Goal: Transaction & Acquisition: Obtain resource

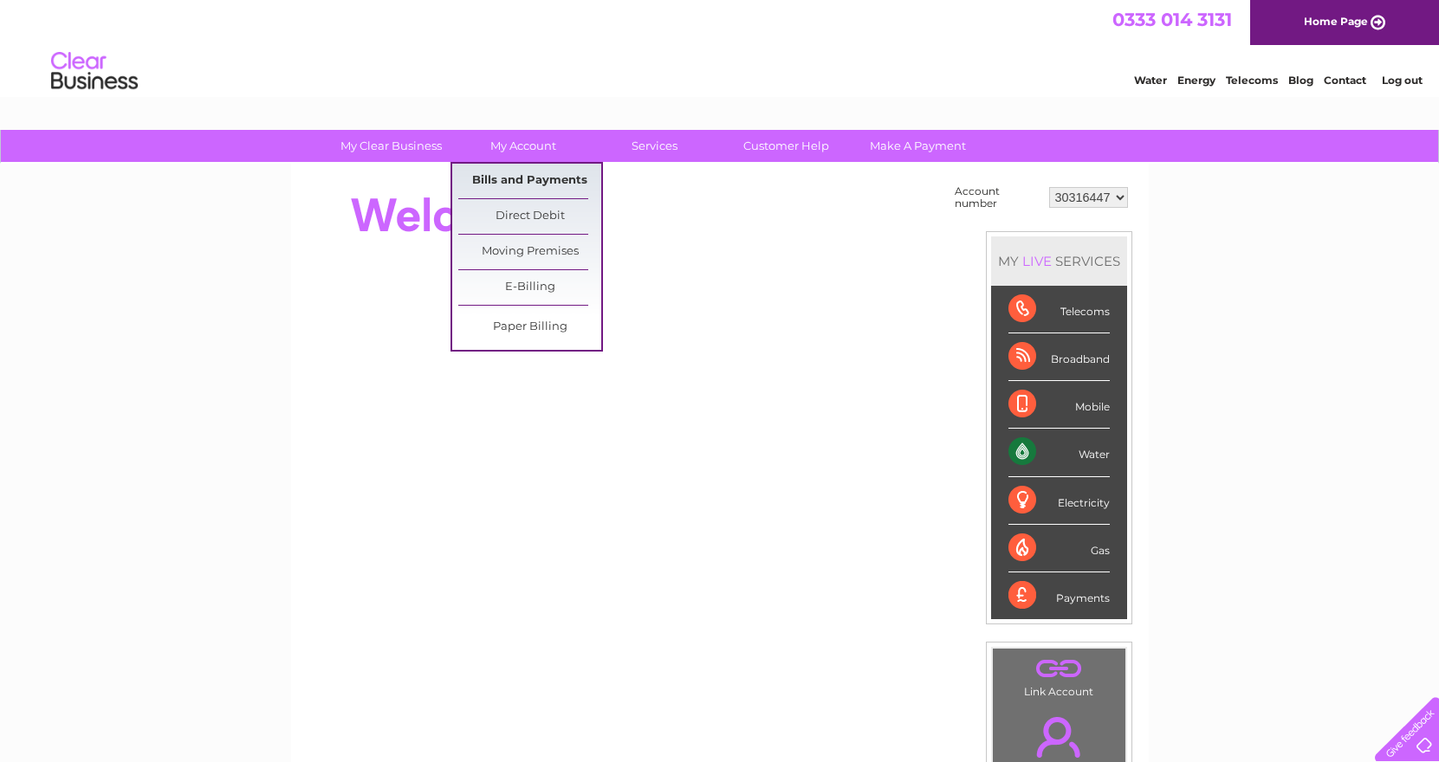
click at [525, 185] on link "Bills and Payments" at bounding box center [529, 181] width 143 height 35
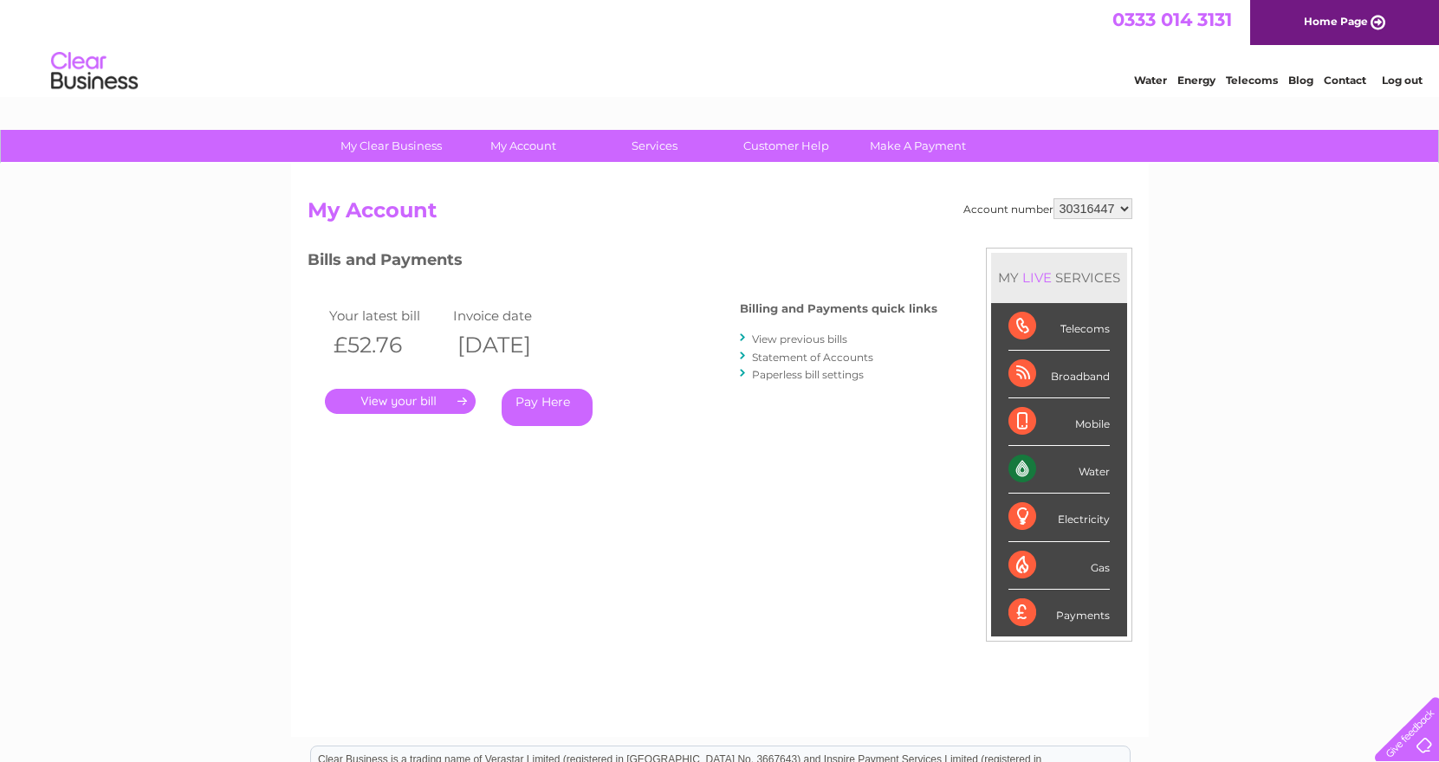
click at [826, 342] on link "View previous bills" at bounding box center [799, 339] width 95 height 13
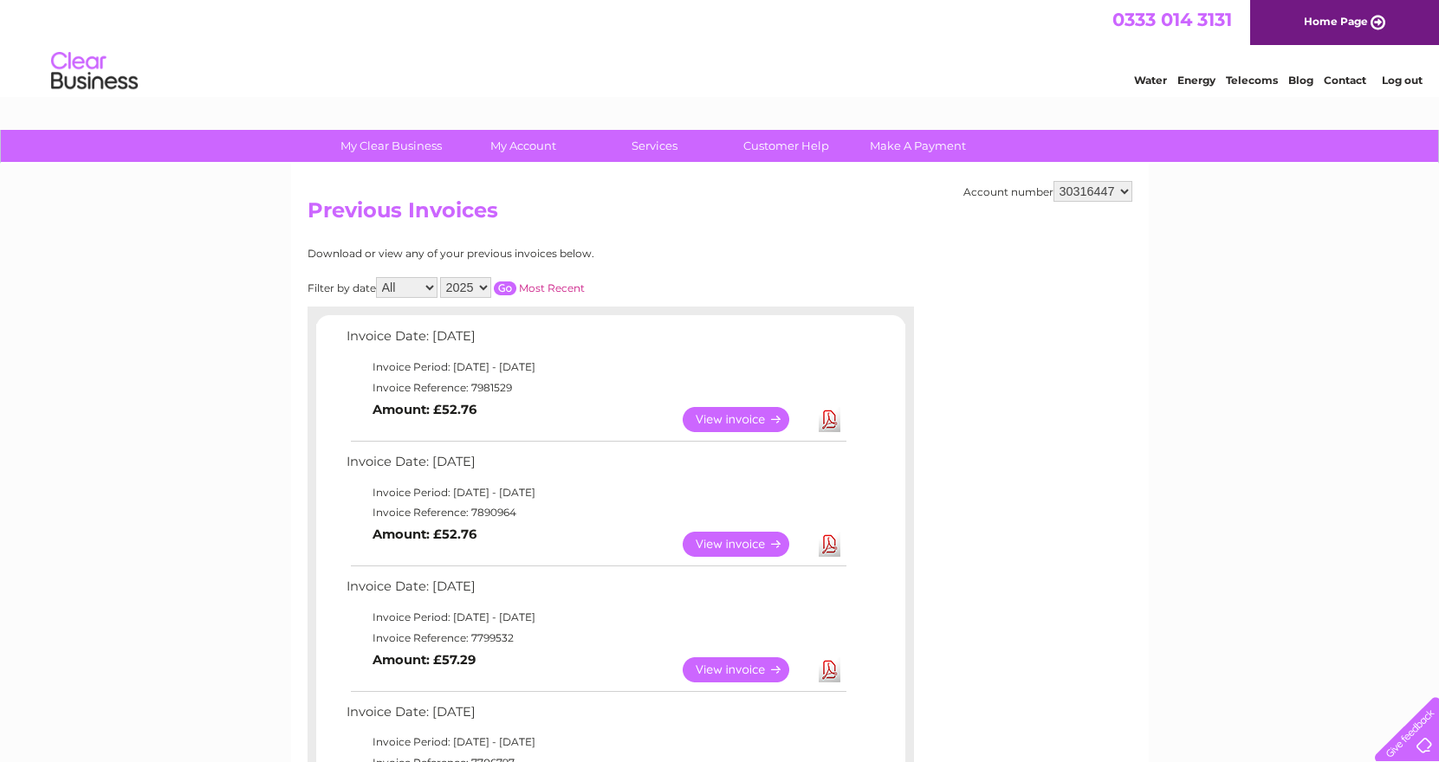
click at [713, 545] on link "View" at bounding box center [746, 544] width 127 height 25
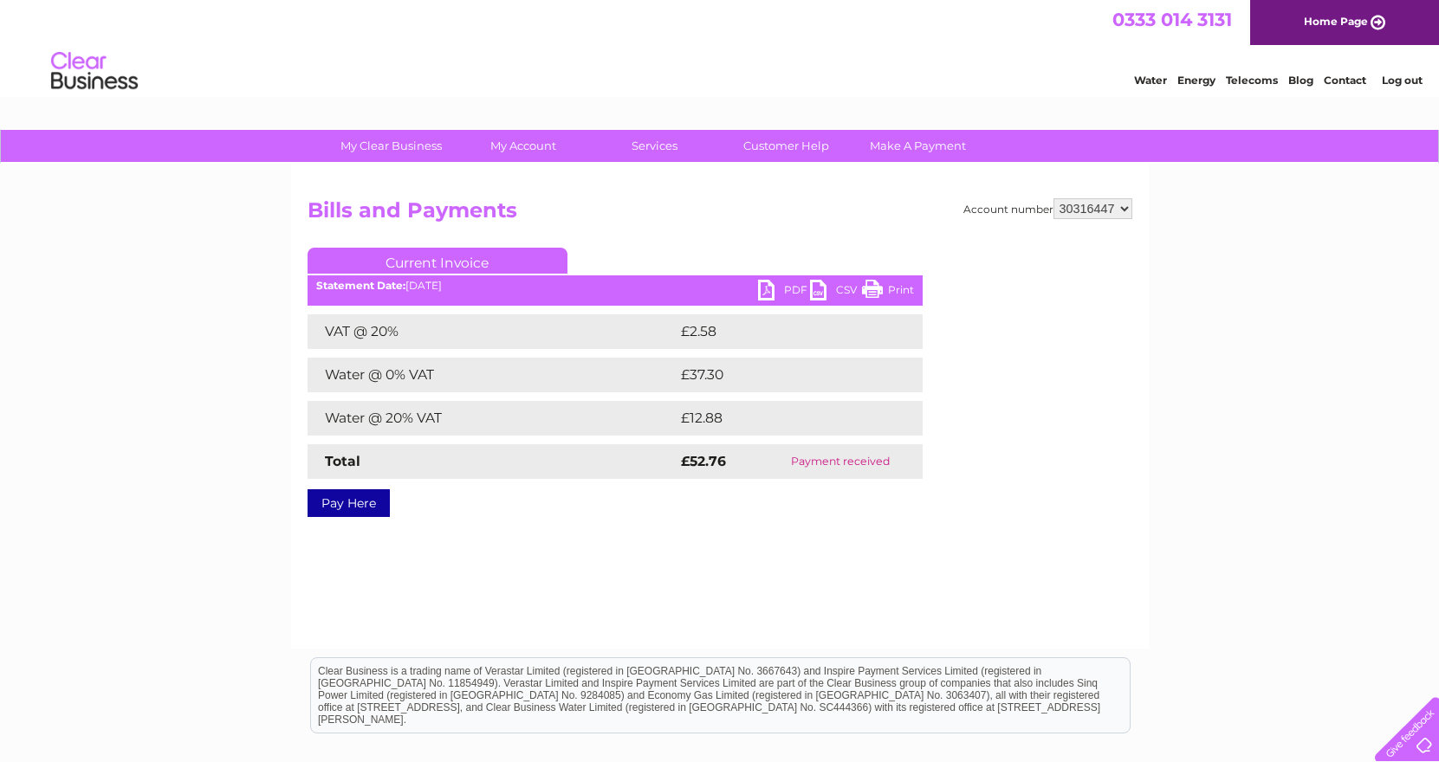
click at [787, 291] on link "PDF" at bounding box center [784, 292] width 52 height 25
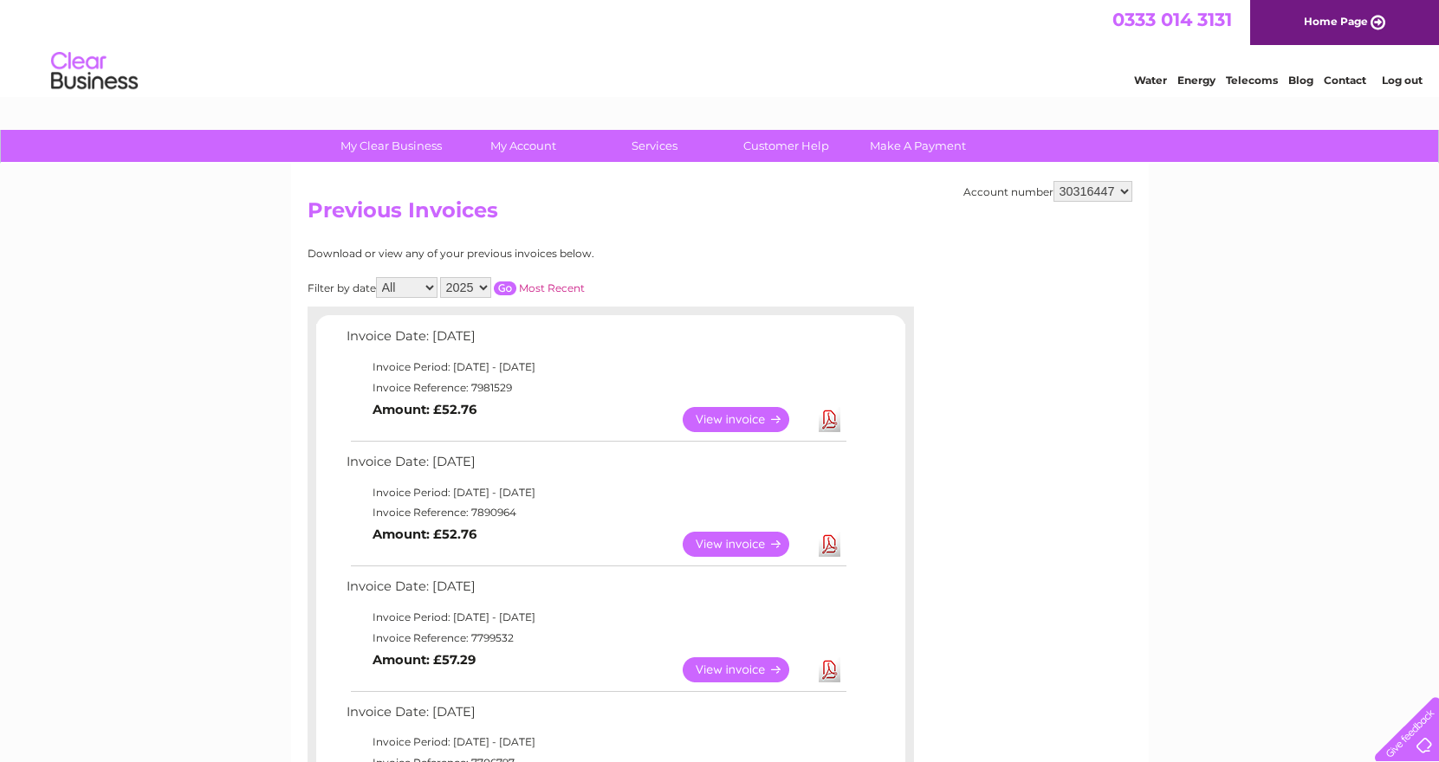
click at [737, 672] on link "View" at bounding box center [746, 669] width 127 height 25
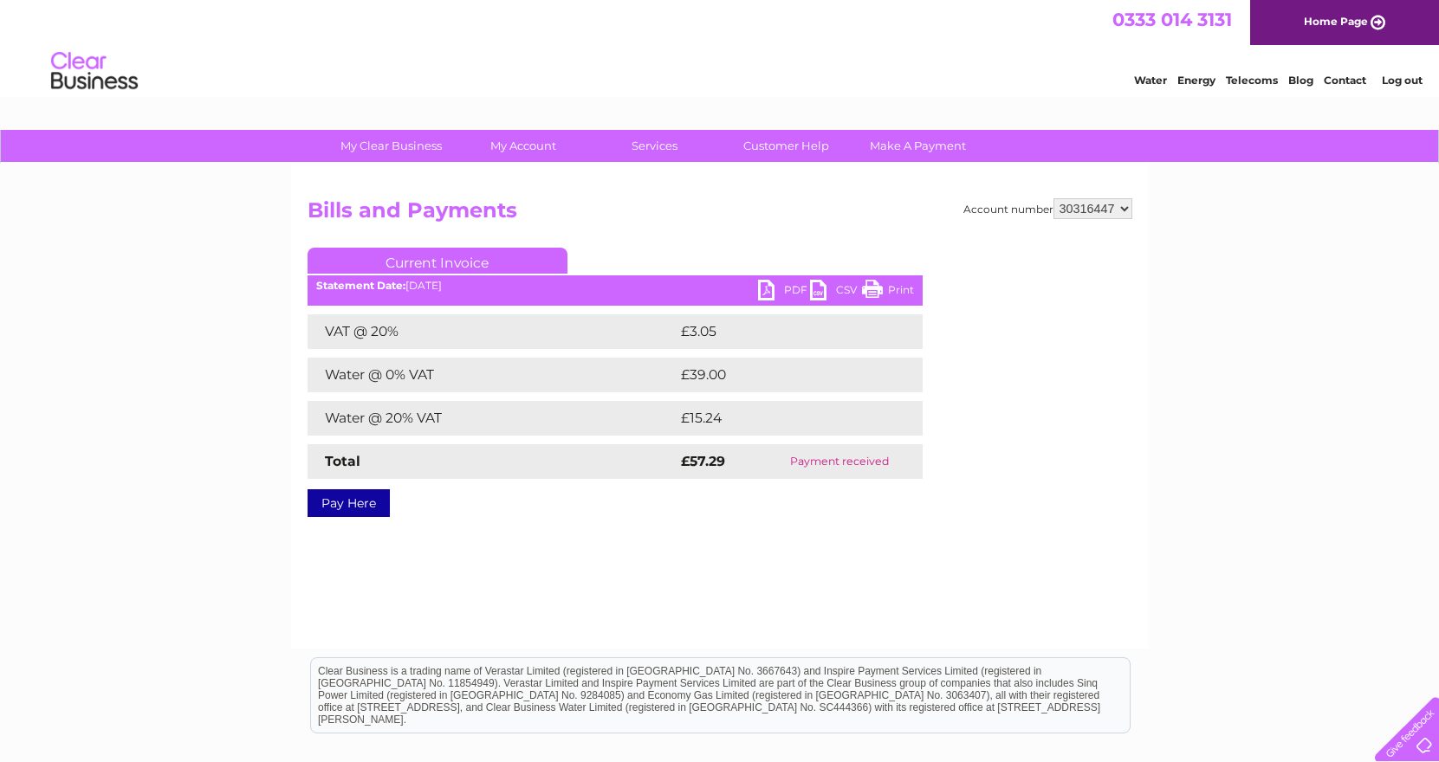
click at [768, 290] on link "PDF" at bounding box center [784, 292] width 52 height 25
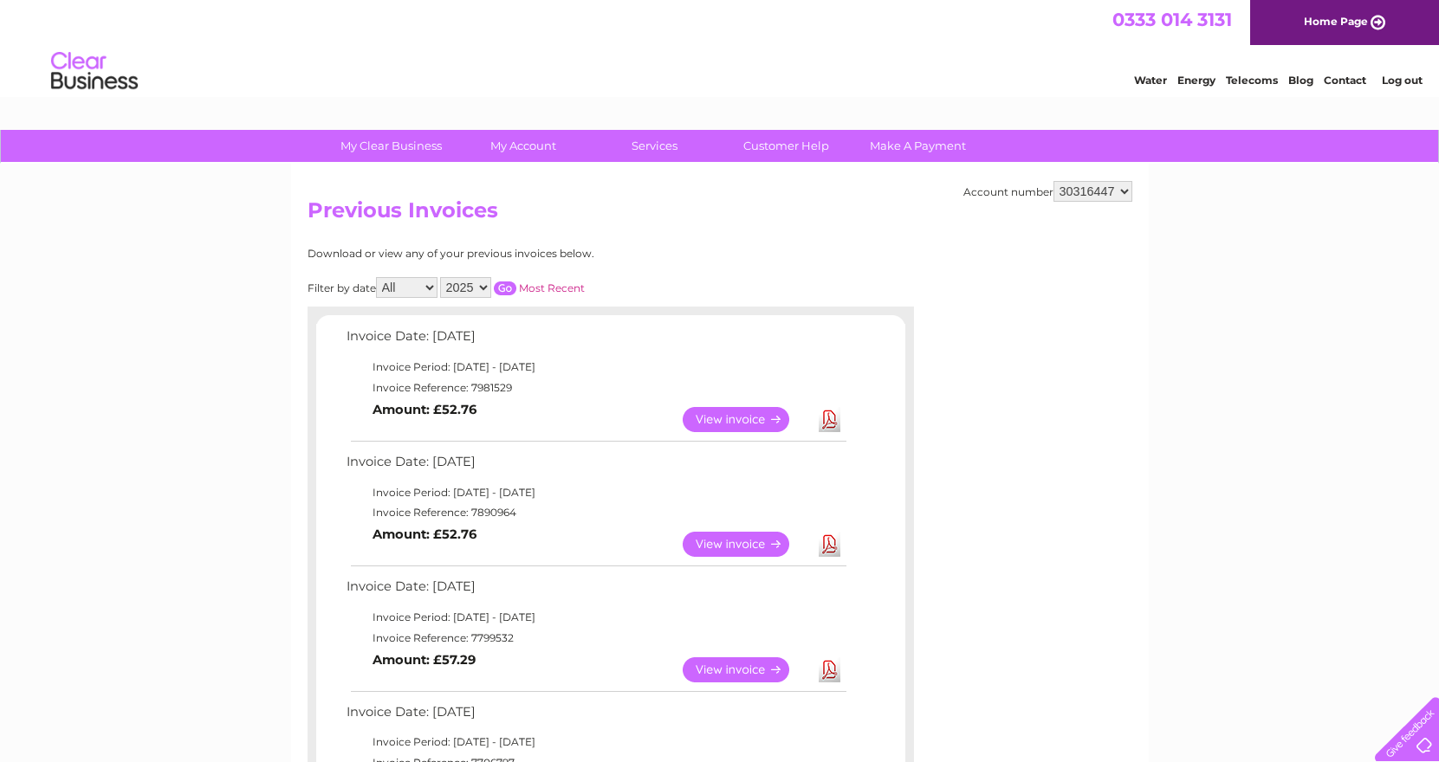
click at [751, 665] on link "View" at bounding box center [746, 669] width 127 height 25
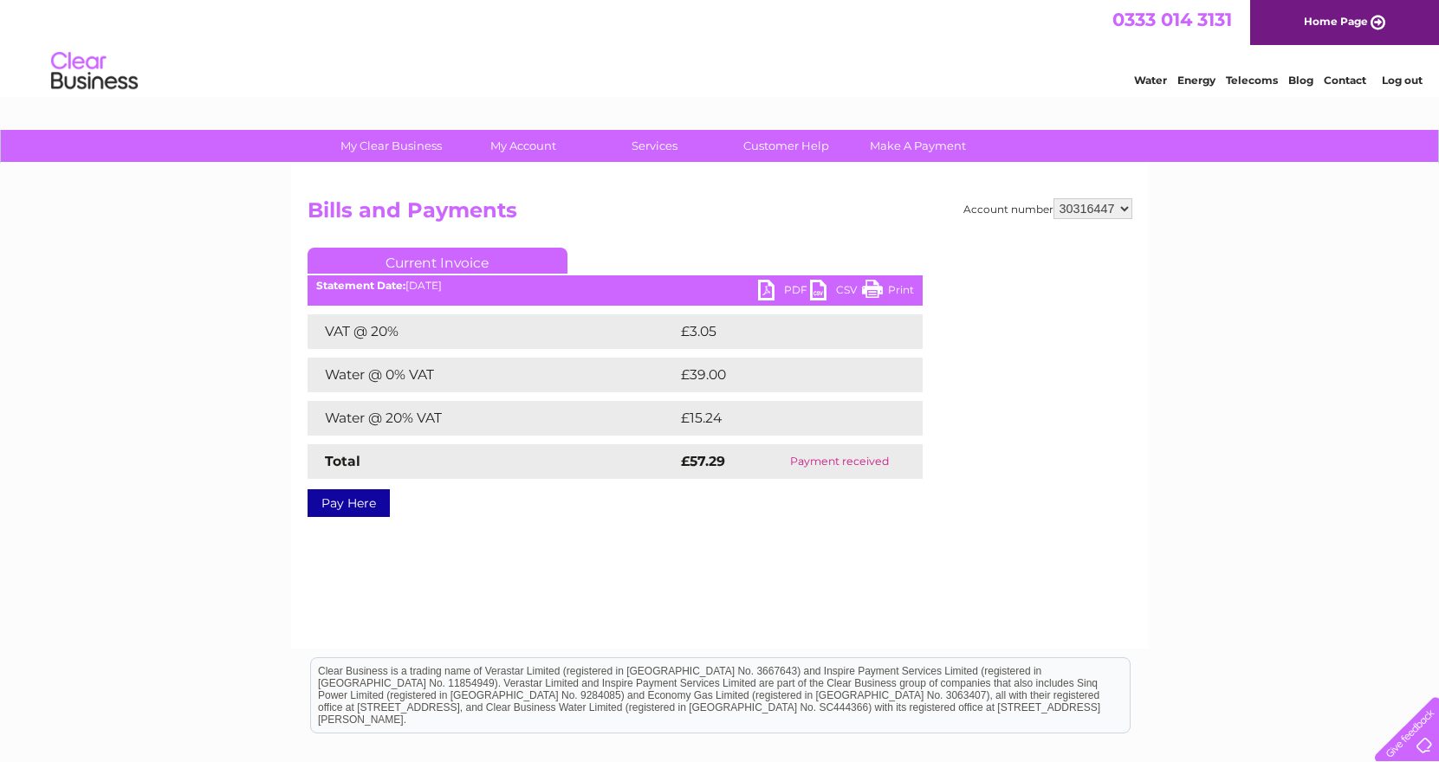
click at [773, 305] on div "PDF CSV Print Statement Date: 03/06/2025" at bounding box center [615, 293] width 615 height 26
click at [770, 293] on link "PDF" at bounding box center [784, 292] width 52 height 25
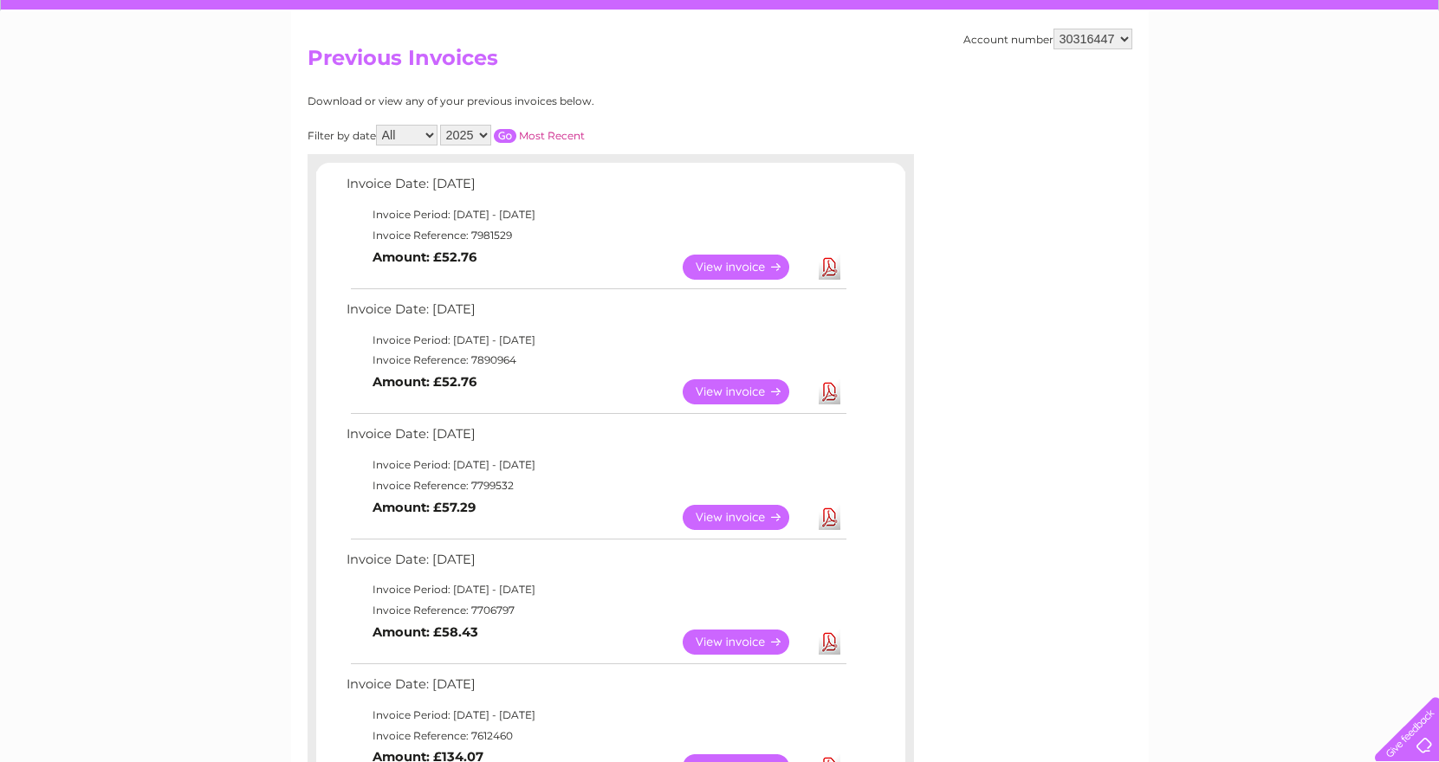
scroll to position [155, 0]
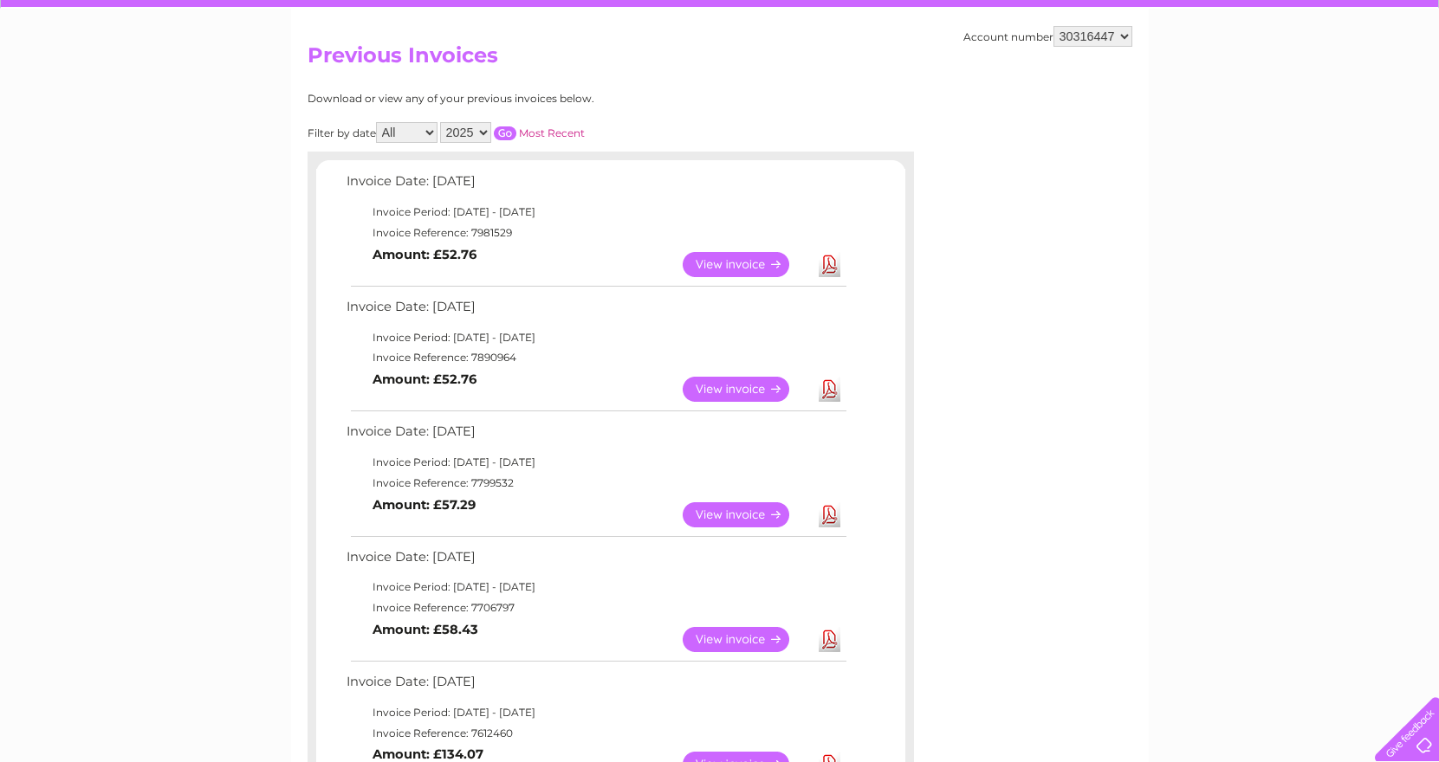
click at [749, 632] on link "View" at bounding box center [746, 639] width 127 height 25
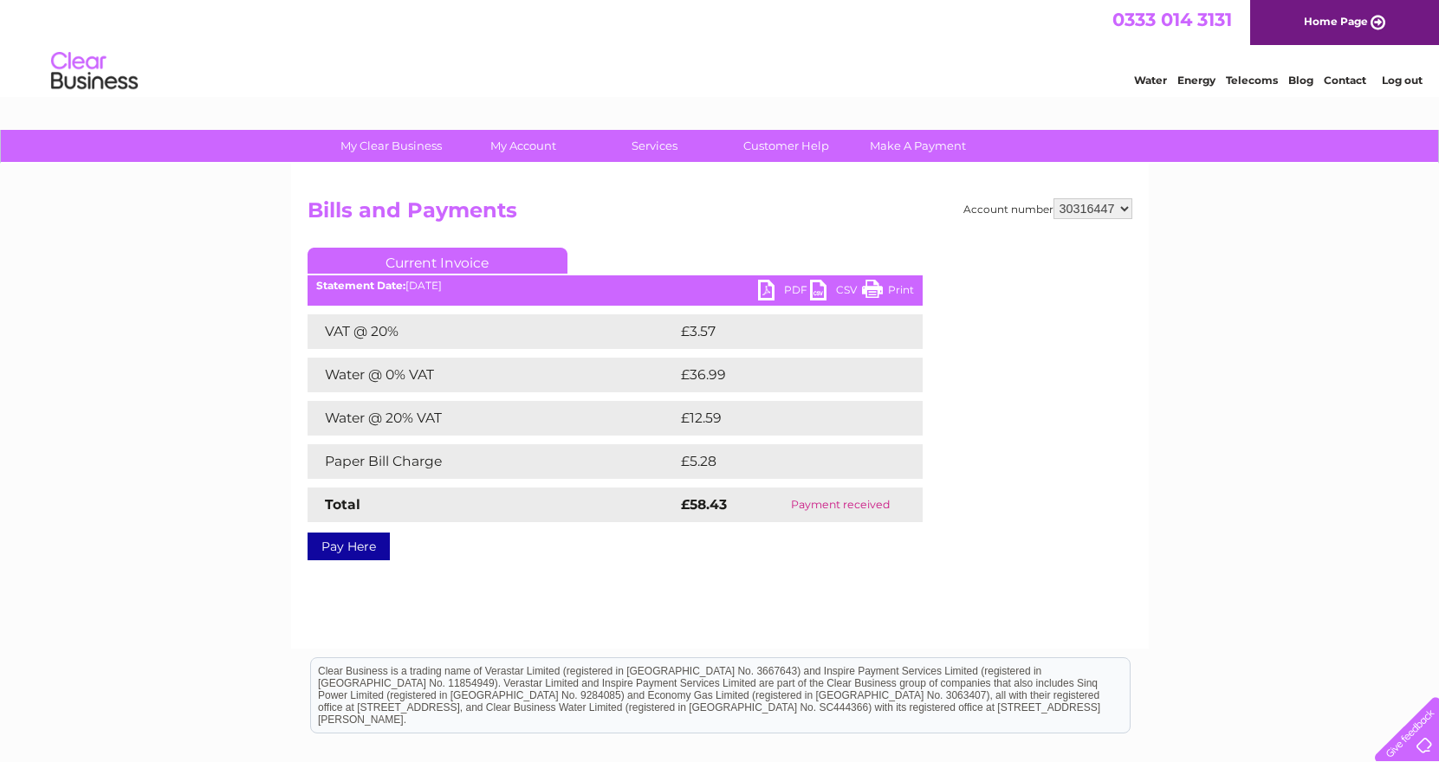
click at [781, 292] on link "PDF" at bounding box center [784, 292] width 52 height 25
